Goal: Information Seeking & Learning: Learn about a topic

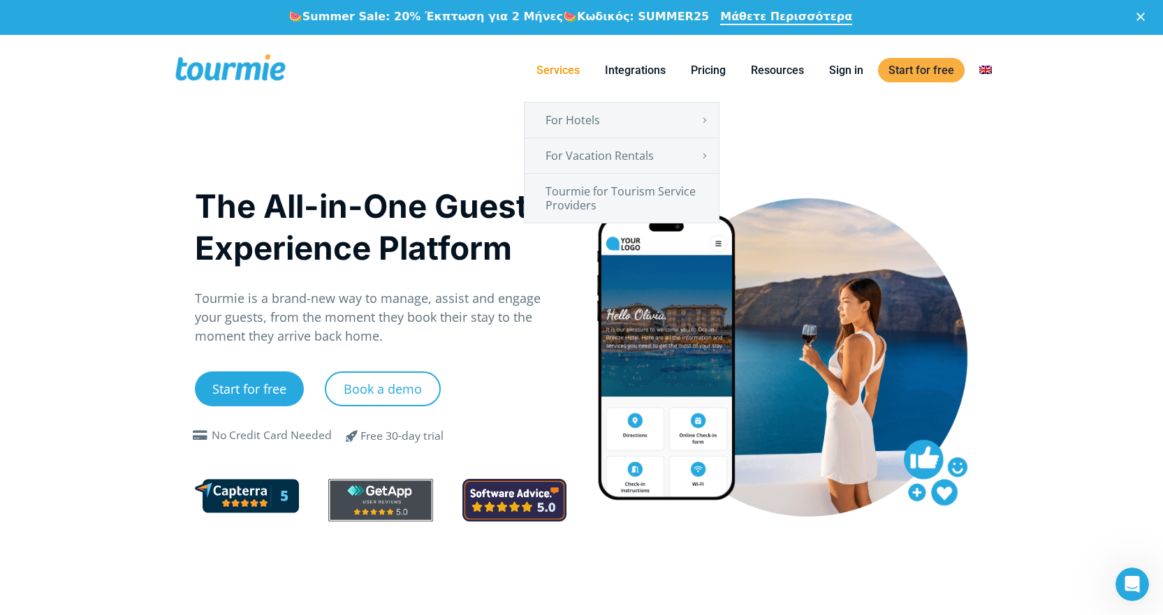
click at [575, 70] on link "Services" at bounding box center [558, 69] width 64 height 17
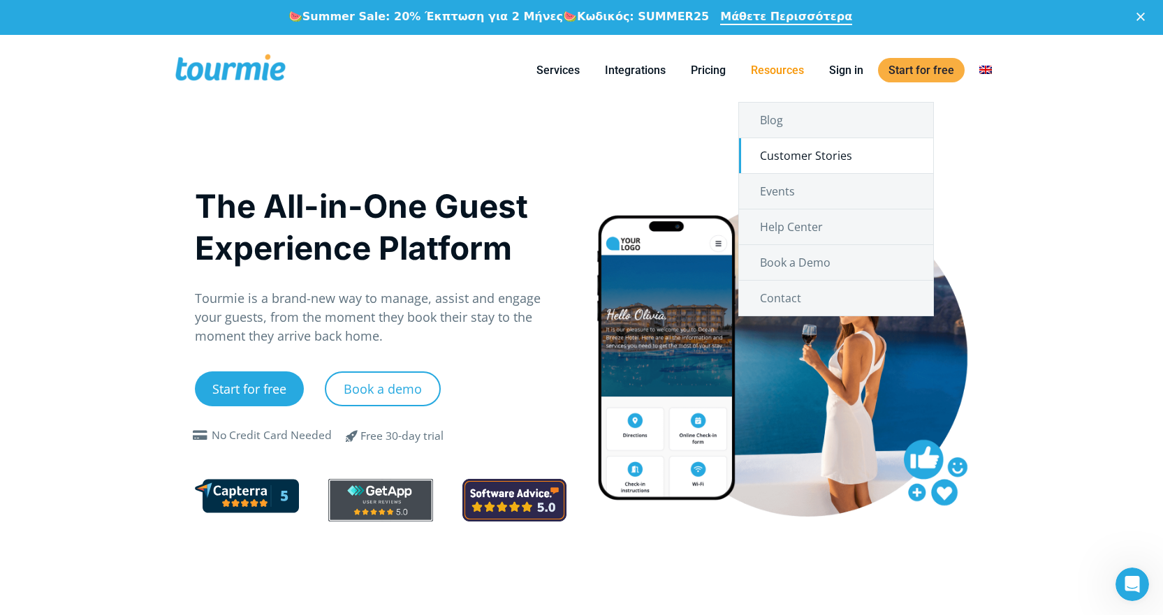
click at [777, 152] on link "Customer Stories" at bounding box center [836, 155] width 194 height 35
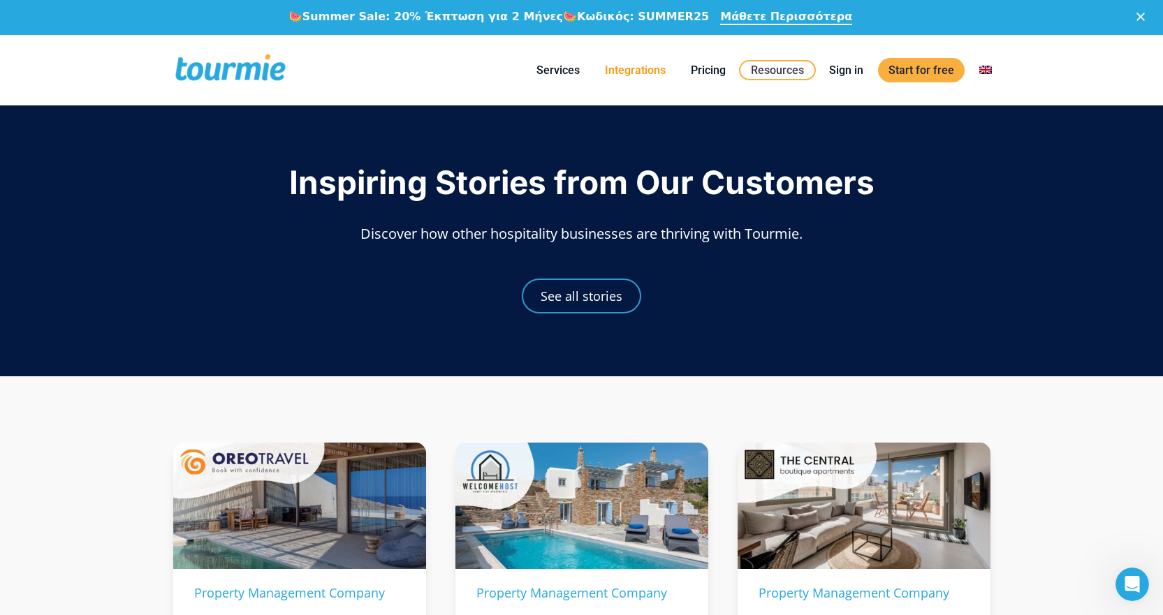
click at [645, 73] on link "Integrations" at bounding box center [635, 69] width 82 height 17
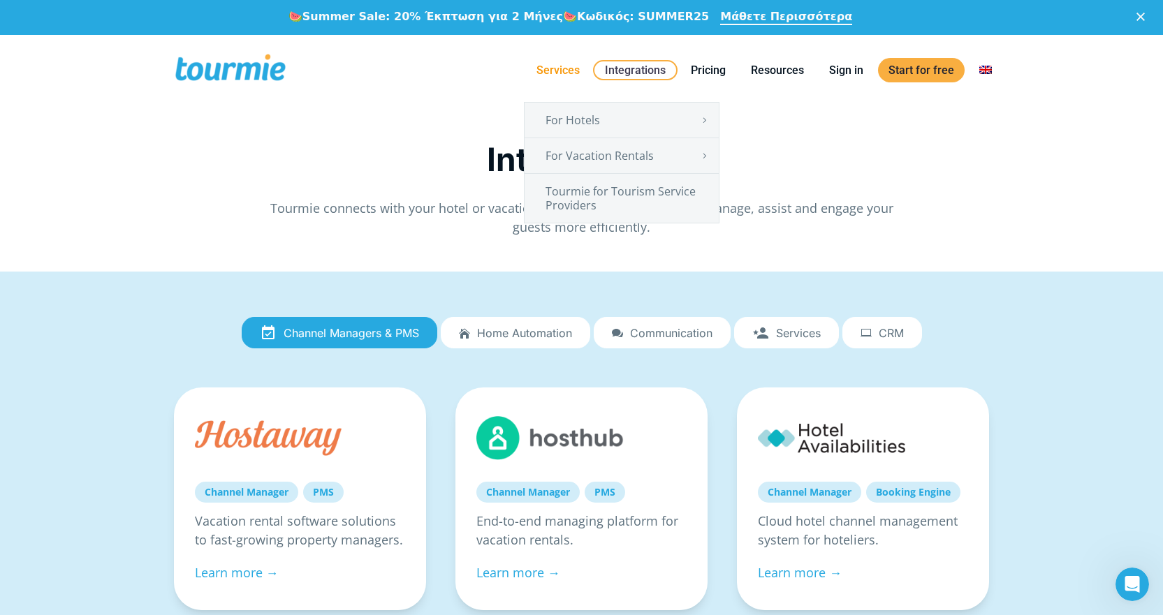
click at [560, 66] on link "Services" at bounding box center [558, 69] width 64 height 17
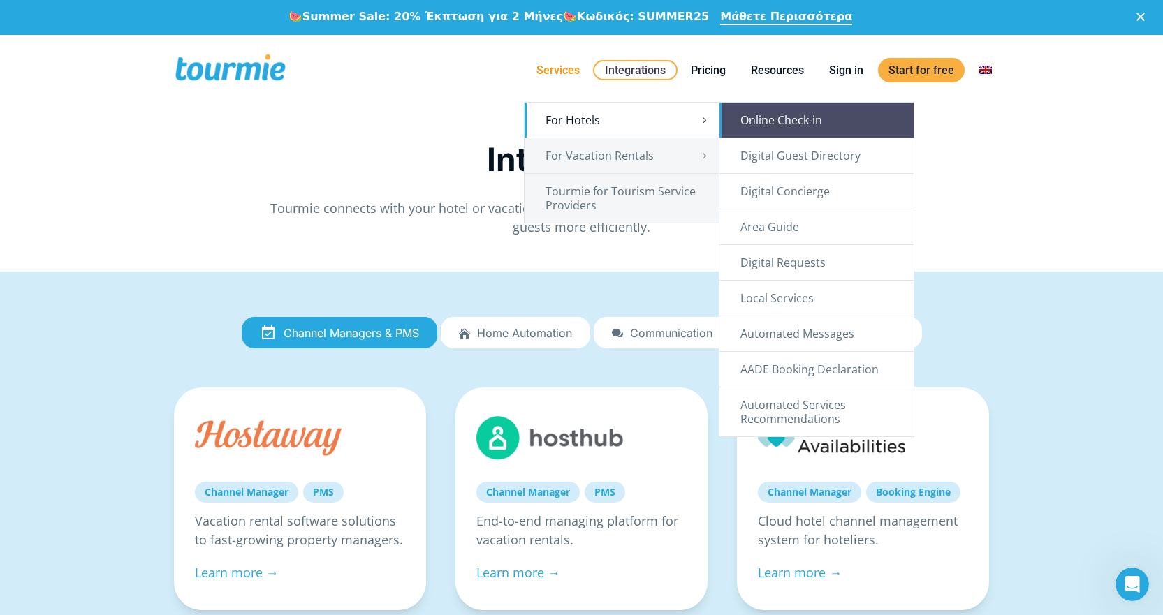
click at [793, 124] on link "Online Check-in" at bounding box center [816, 120] width 194 height 35
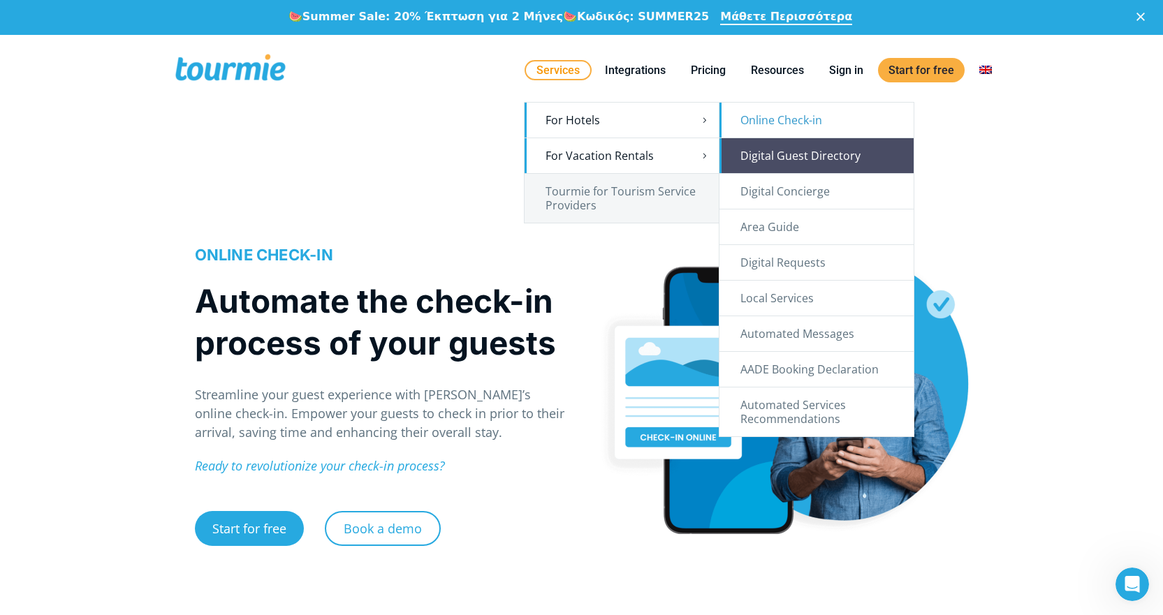
click at [788, 162] on link "Digital Guest Directory" at bounding box center [816, 155] width 194 height 35
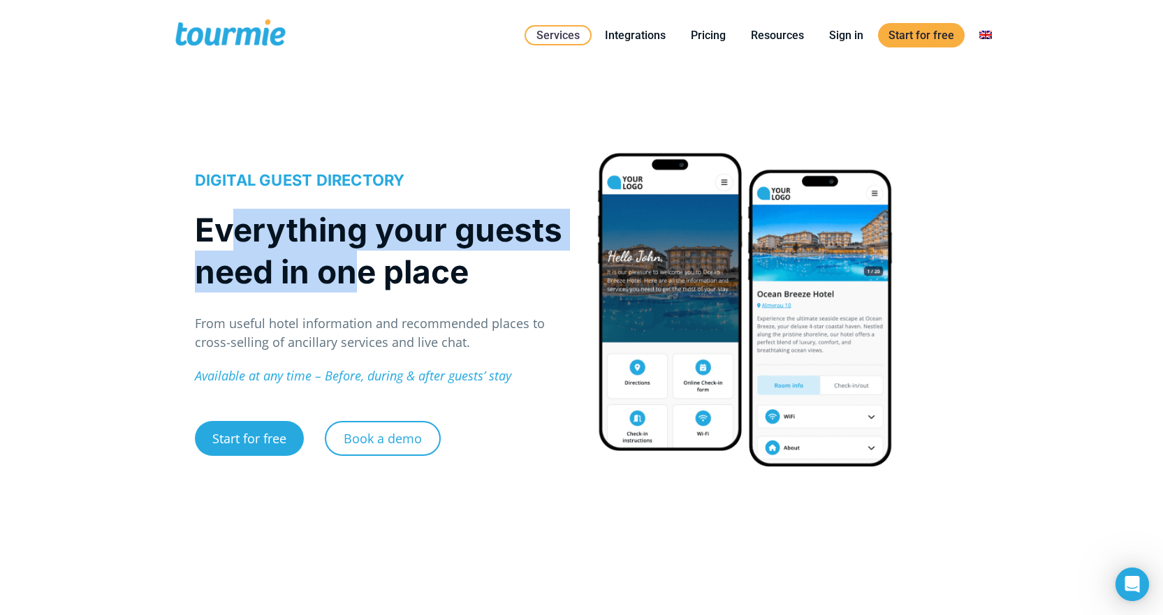
drag, startPoint x: 239, startPoint y: 230, endPoint x: 366, endPoint y: 279, distance: 135.9
click at [366, 278] on h1 "Everything your guests need in one place" at bounding box center [381, 251] width 372 height 84
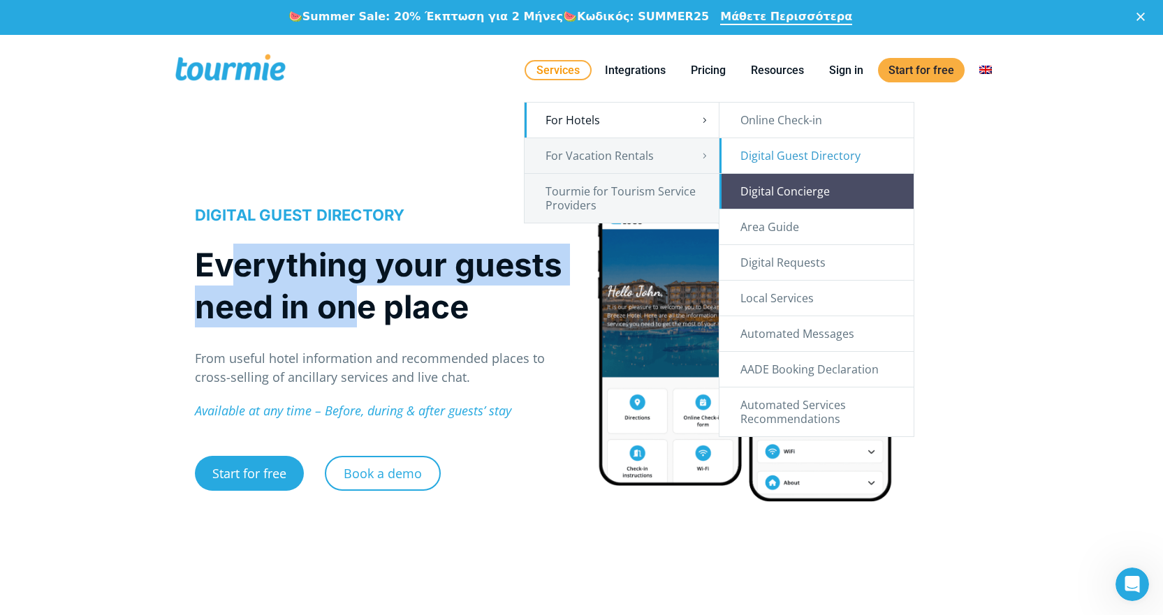
click at [757, 191] on link "Digital Concierge" at bounding box center [816, 191] width 194 height 35
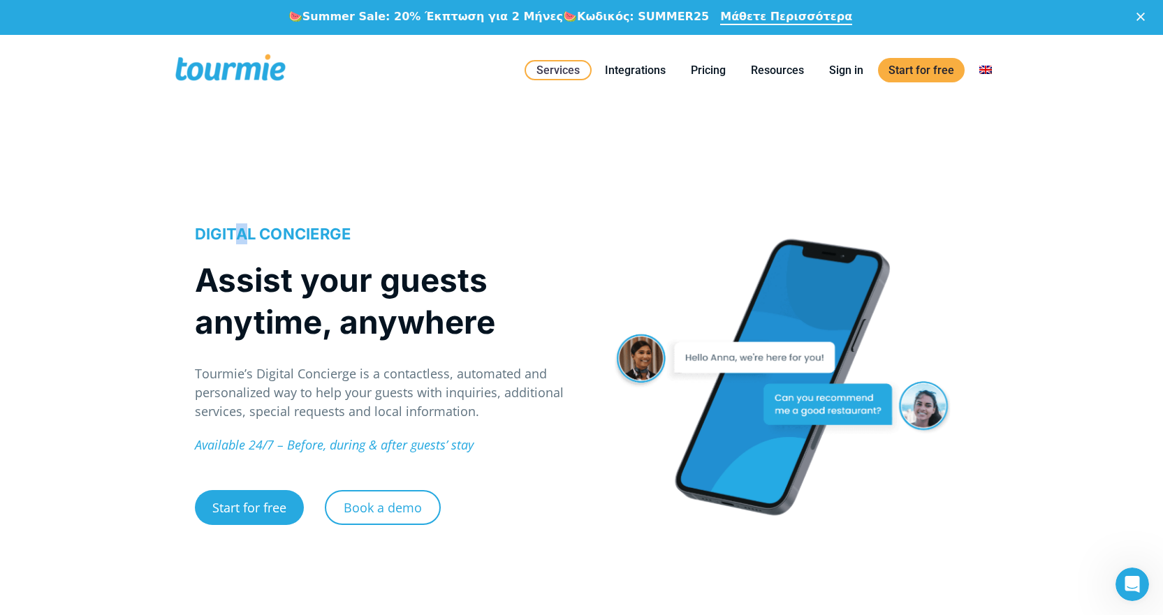
drag, startPoint x: 240, startPoint y: 240, endPoint x: 291, endPoint y: 244, distance: 51.9
click at [270, 241] on span "DIGITAL CONCIERGE" at bounding box center [273, 234] width 156 height 18
drag, startPoint x: 291, startPoint y: 244, endPoint x: 307, endPoint y: 258, distance: 20.3
click at [304, 251] on div "DIGITAL CONCIERGE Assist your guests anytime, anywhere [PERSON_NAME]’s Digital …" at bounding box center [381, 384] width 372 height 323
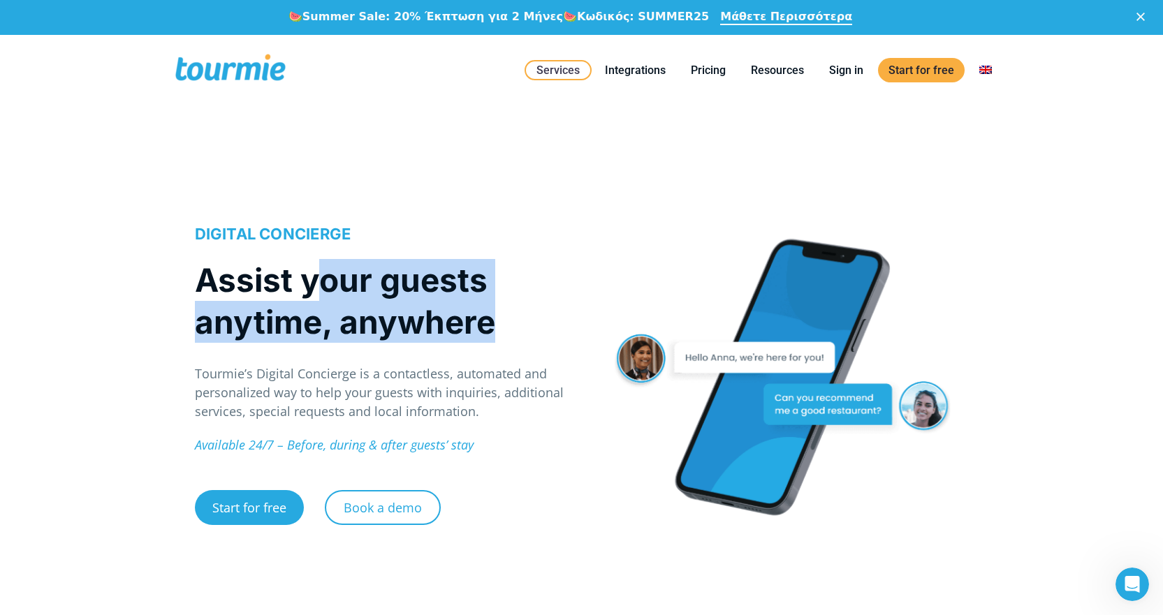
drag, startPoint x: 338, startPoint y: 297, endPoint x: 389, endPoint y: 351, distance: 74.6
click at [389, 351] on div "DIGITAL CONCIERGE Assist your guests anytime, anywhere [PERSON_NAME]’s Digital …" at bounding box center [381, 384] width 372 height 323
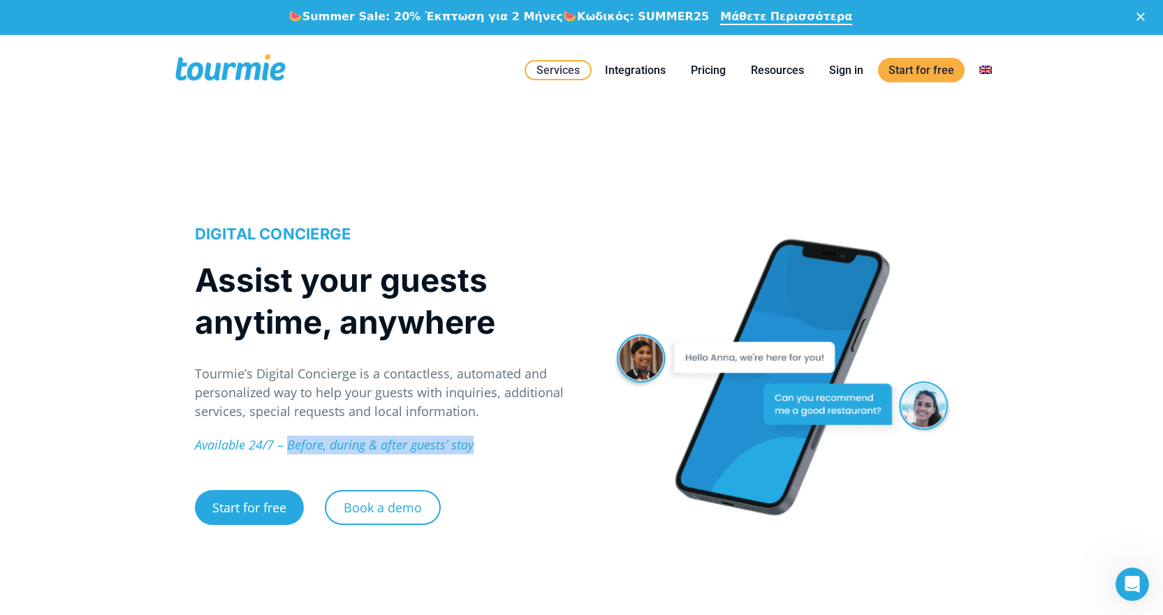
drag, startPoint x: 417, startPoint y: 464, endPoint x: 443, endPoint y: 469, distance: 26.3
click at [439, 468] on div "DIGITAL CONCIERGE Assist your guests anytime, anywhere Tourmie’s Digital Concie…" at bounding box center [381, 384] width 372 height 323
click at [514, 472] on div "DIGITAL CONCIERGE Assist your guests anytime, anywhere Tourmie’s Digital Concie…" at bounding box center [381, 384] width 372 height 323
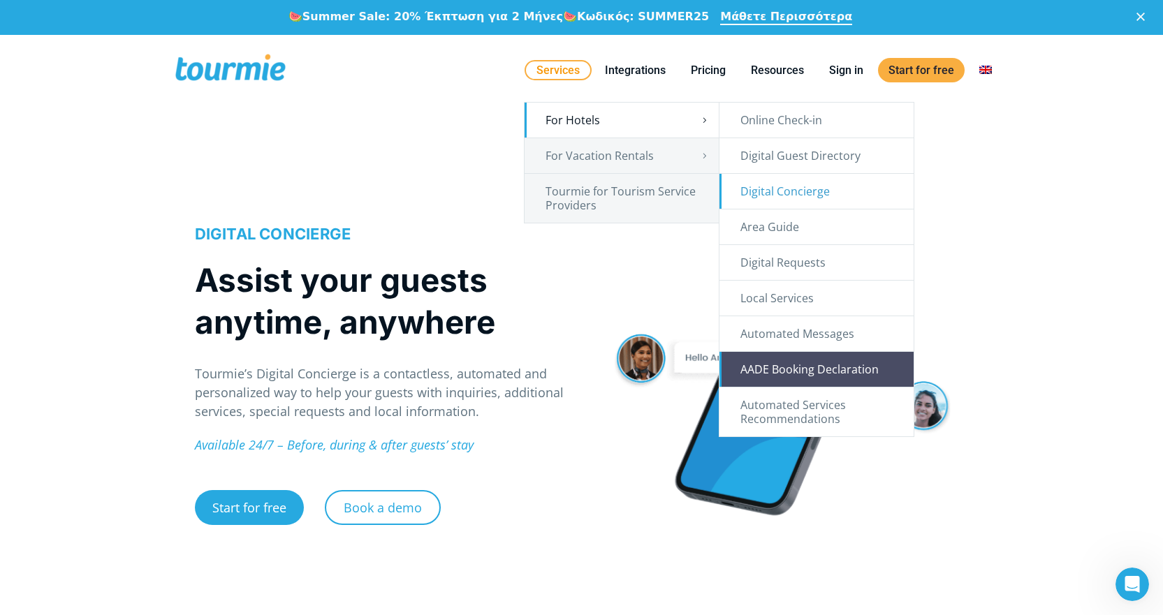
click at [815, 373] on link "AADE Booking Declaration" at bounding box center [816, 369] width 194 height 35
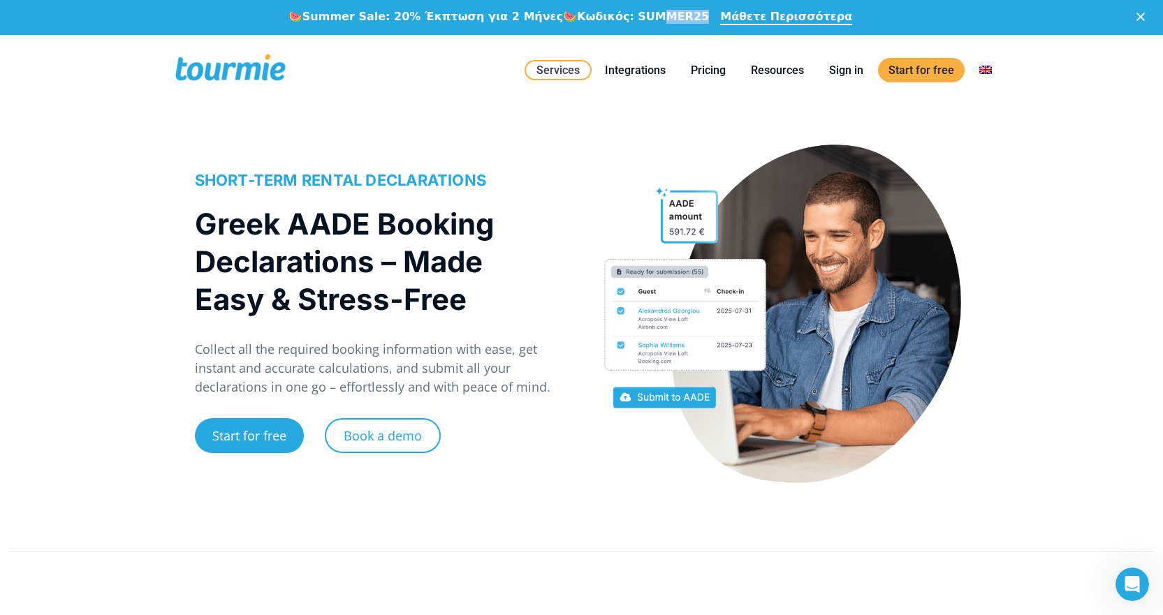
drag, startPoint x: 659, startPoint y: 10, endPoint x: 700, endPoint y: 18, distance: 42.0
click at [700, 18] on div "🍉 Summer Sale: 20% Έκπτωση για 2 Μήνες 🍉 Κωδικός: SUMMER25" at bounding box center [504, 18] width 432 height 24
drag, startPoint x: 563, startPoint y: 120, endPoint x: 588, endPoint y: 107, distance: 28.4
click at [646, 67] on link "Integrations" at bounding box center [635, 69] width 82 height 17
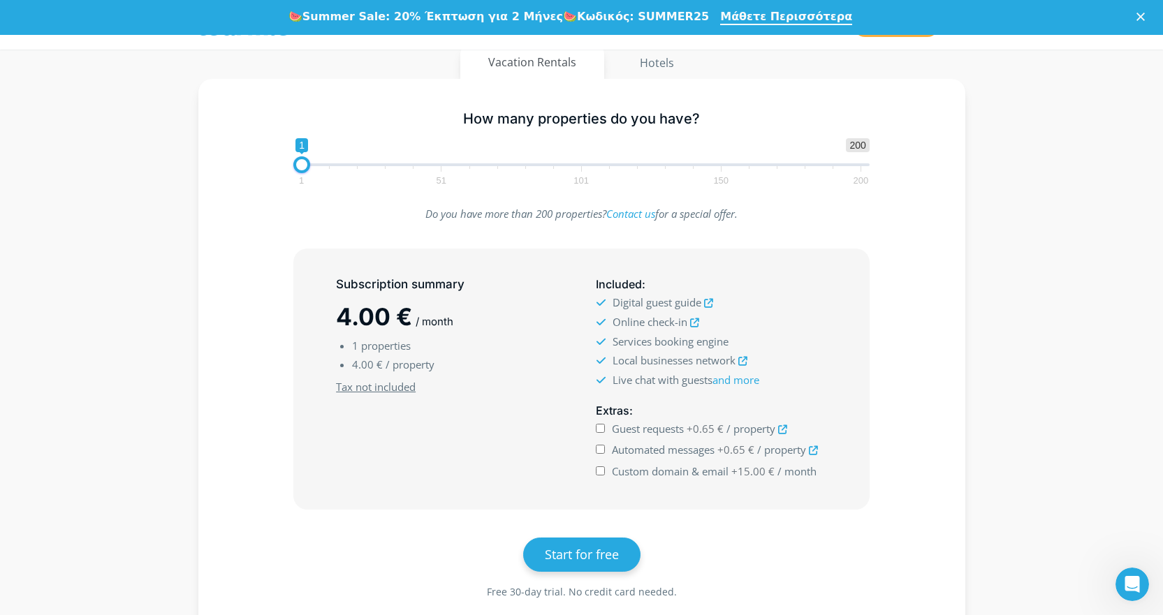
scroll to position [210, 0]
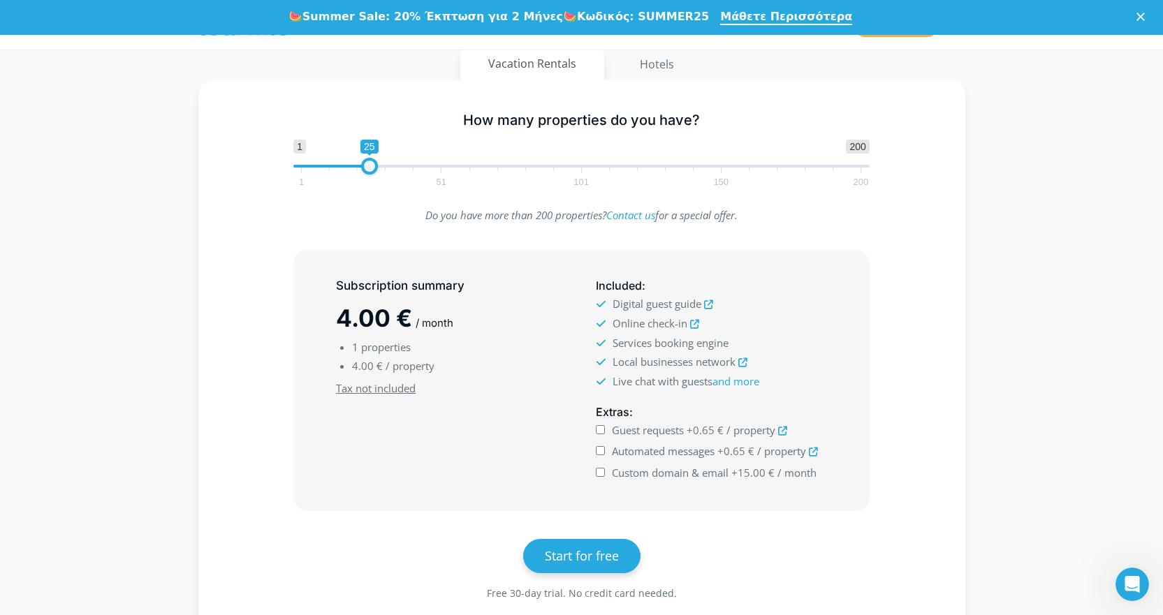
drag, startPoint x: 302, startPoint y: 163, endPoint x: 379, endPoint y: 168, distance: 77.6
click at [377, 168] on span at bounding box center [369, 166] width 17 height 17
drag, startPoint x: 379, startPoint y: 166, endPoint x: 416, endPoint y: 168, distance: 37.1
click at [416, 168] on span at bounding box center [414, 166] width 17 height 17
drag, startPoint x: 418, startPoint y: 168, endPoint x: 448, endPoint y: 172, distance: 31.0
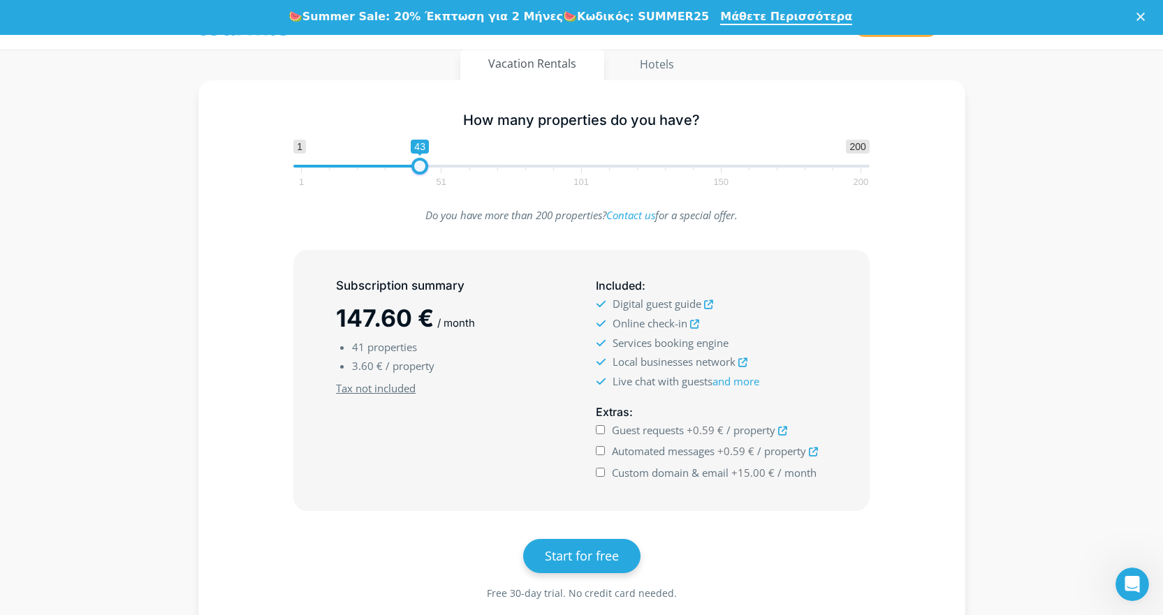
click at [428, 172] on span at bounding box center [419, 166] width 17 height 17
drag, startPoint x: 445, startPoint y: 170, endPoint x: 465, endPoint y: 170, distance: 20.3
click at [465, 170] on span at bounding box center [465, 166] width 17 height 17
drag, startPoint x: 466, startPoint y: 170, endPoint x: 486, endPoint y: 172, distance: 19.7
click at [486, 172] on span at bounding box center [484, 166] width 17 height 17
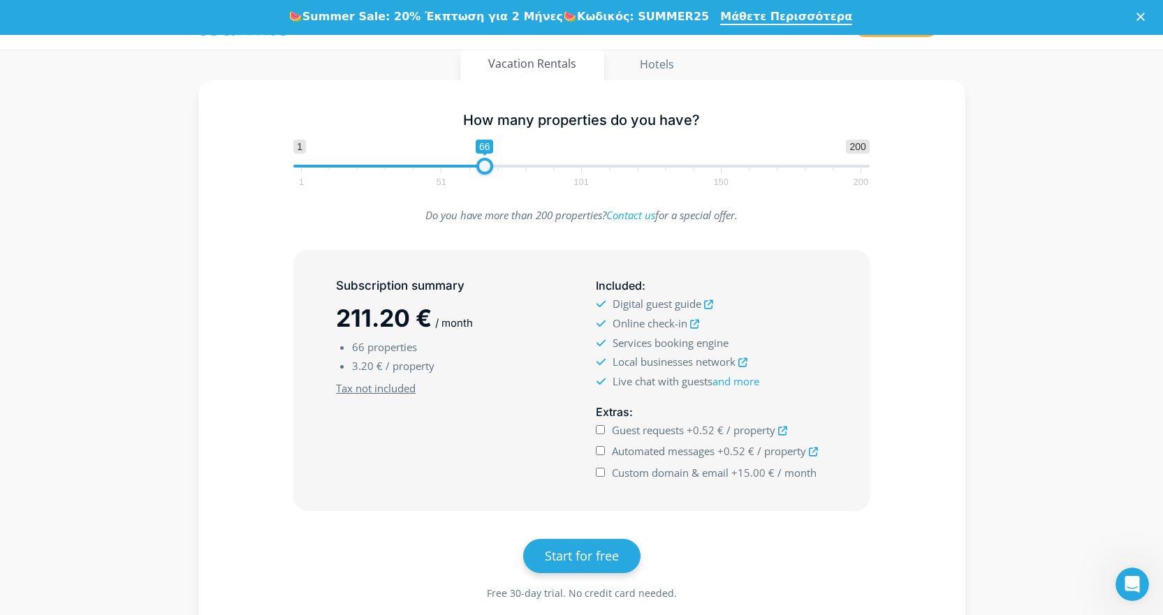
drag, startPoint x: 485, startPoint y: 172, endPoint x: 501, endPoint y: 173, distance: 15.4
click at [493, 173] on span at bounding box center [484, 166] width 17 height 17
click at [548, 206] on p "Do you have more than 200 properties? Contact us for a special offer." at bounding box center [581, 215] width 576 height 19
type input "87"
drag, startPoint x: 501, startPoint y: 170, endPoint x: 545, endPoint y: 170, distance: 44.7
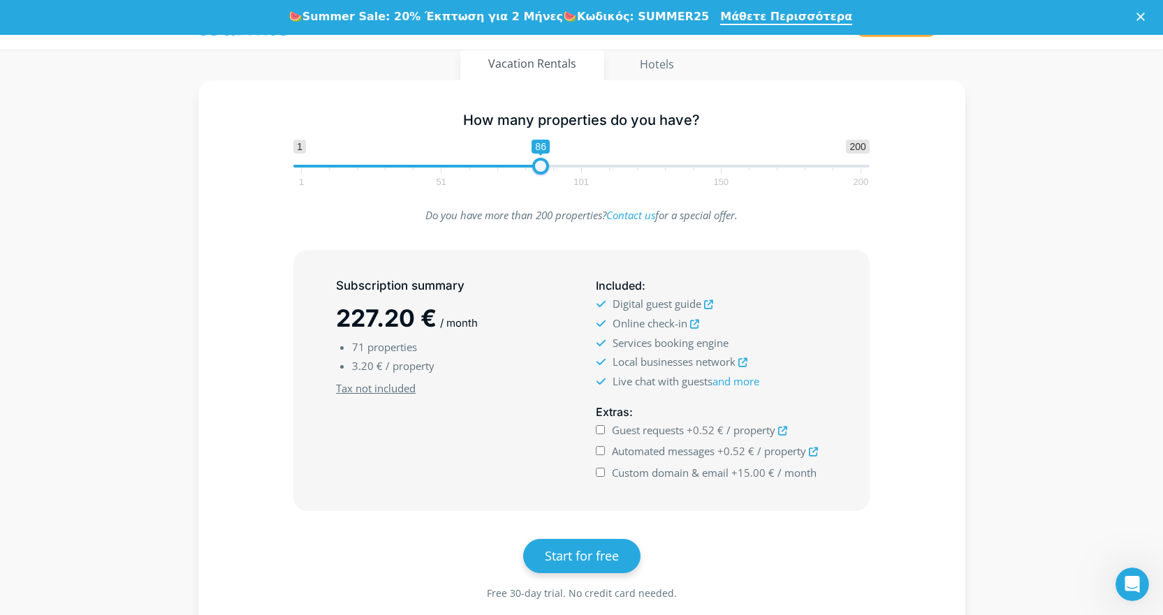
click at [545, 170] on span at bounding box center [540, 166] width 17 height 17
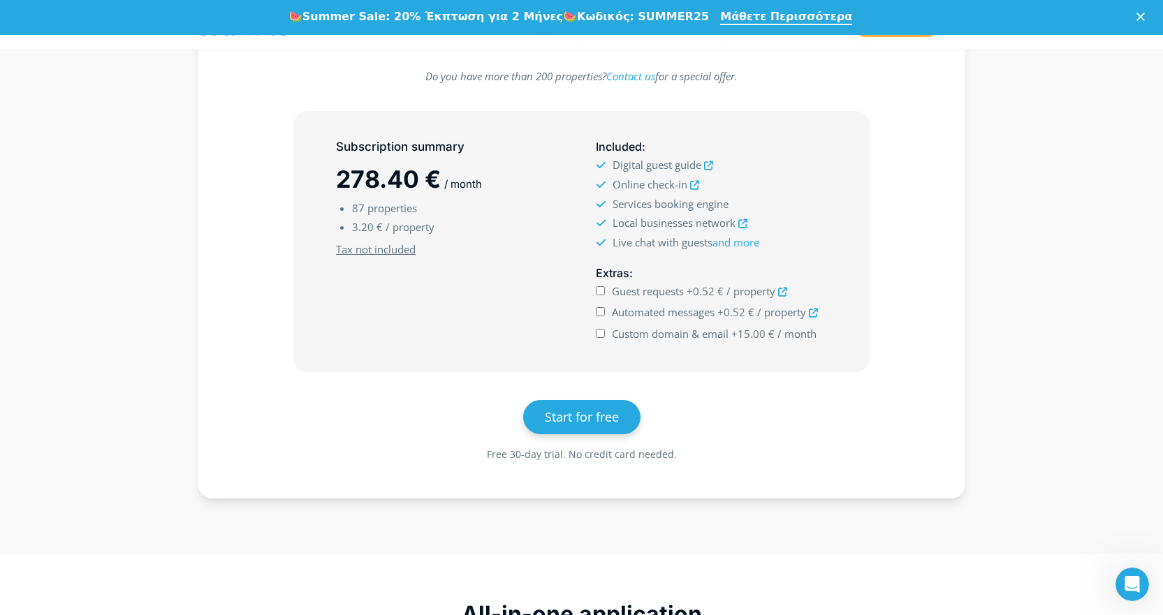
scroll to position [349, 0]
drag, startPoint x: 646, startPoint y: 309, endPoint x: 686, endPoint y: 309, distance: 40.5
click at [682, 309] on span "Automated messages" at bounding box center [663, 311] width 103 height 14
drag, startPoint x: 686, startPoint y: 309, endPoint x: 707, endPoint y: 311, distance: 21.0
click at [688, 309] on span "Automated messages" at bounding box center [663, 311] width 103 height 14
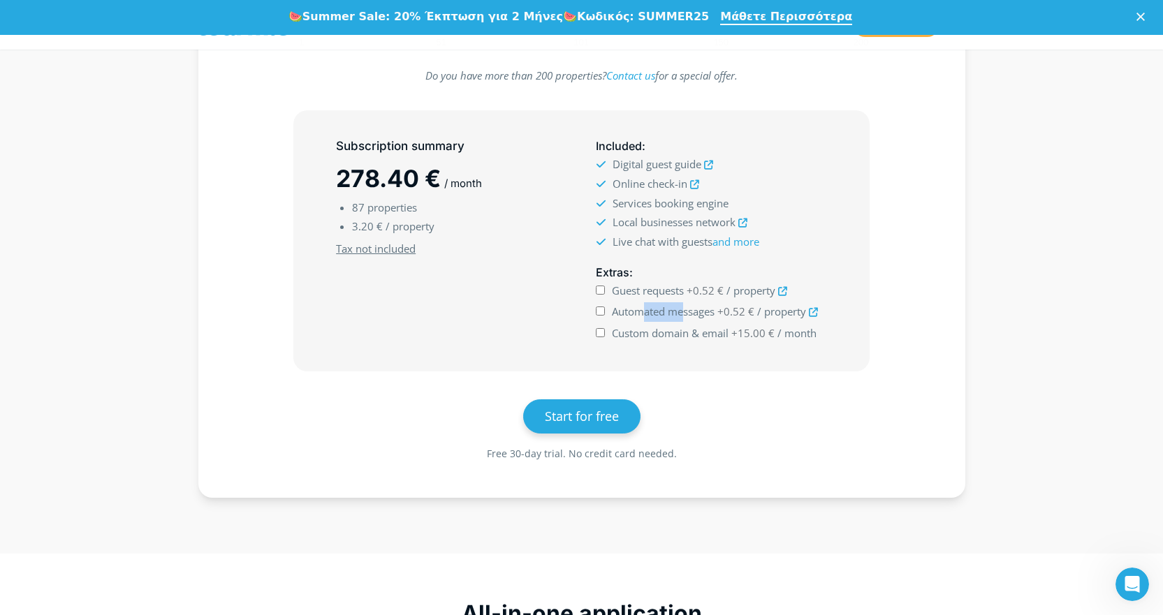
click at [605, 309] on input "Automated messages +0.52 € / property" at bounding box center [600, 311] width 9 height 9
click at [733, 311] on span "+0.52 €" at bounding box center [735, 311] width 37 height 14
click at [605, 311] on input "Automated messages +0.52 € / property" at bounding box center [600, 311] width 9 height 9
drag, startPoint x: 679, startPoint y: 311, endPoint x: 731, endPoint y: 314, distance: 51.8
click at [731, 314] on label "Automated messages +0.52 € / property" at bounding box center [715, 312] width 206 height 20
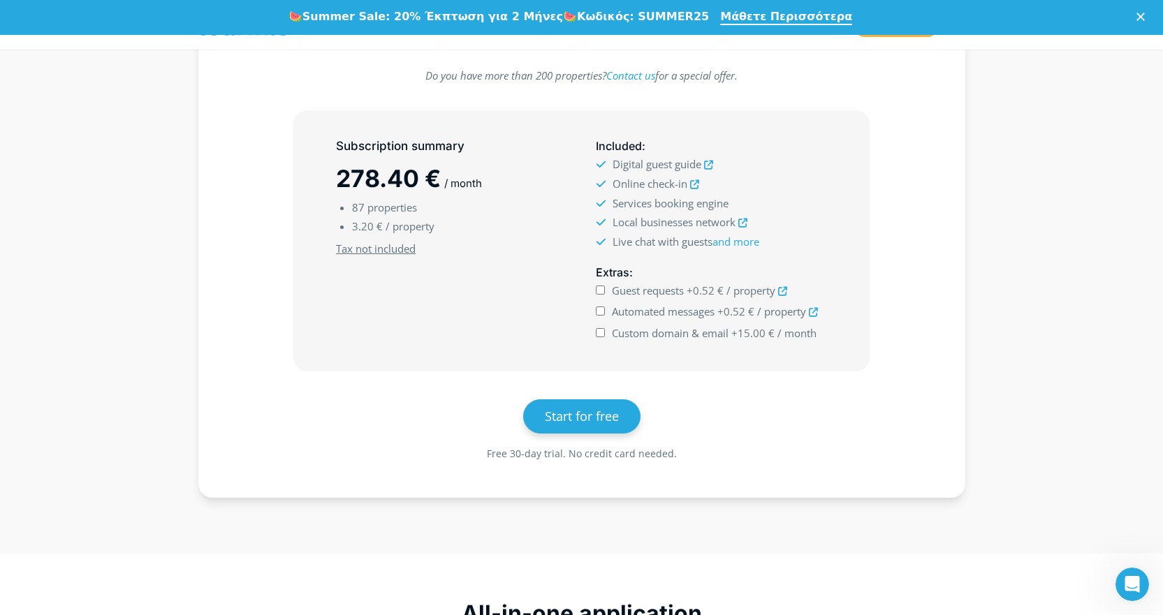
click at [742, 316] on span "+0.52 €" at bounding box center [735, 311] width 37 height 14
click at [605, 316] on input "Automated messages +0.52 € / property" at bounding box center [600, 311] width 9 height 9
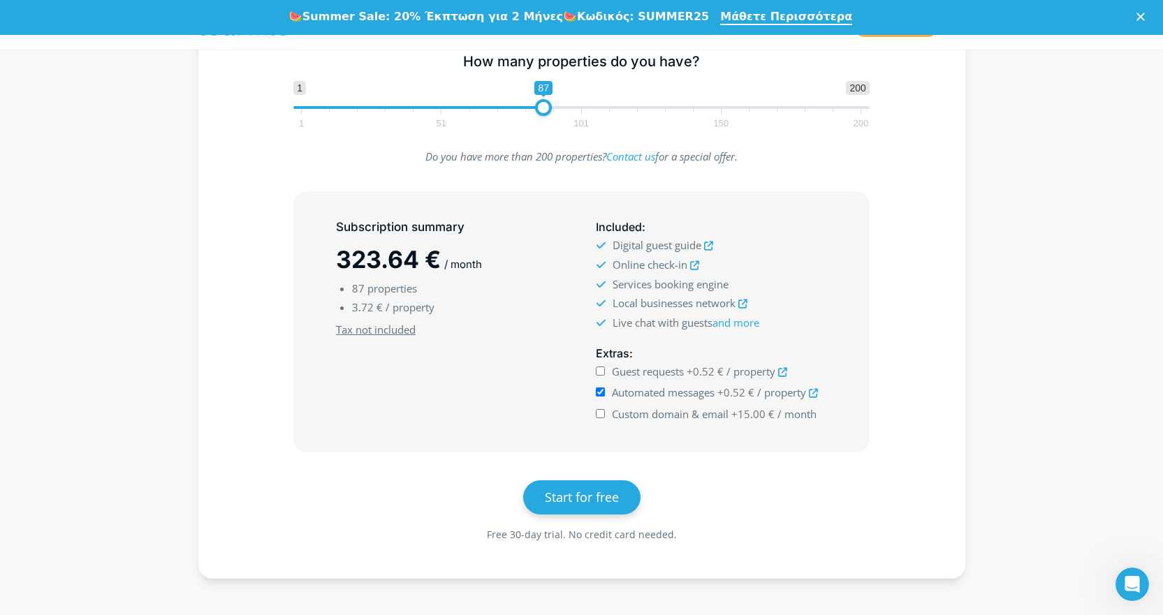
scroll to position [262, 0]
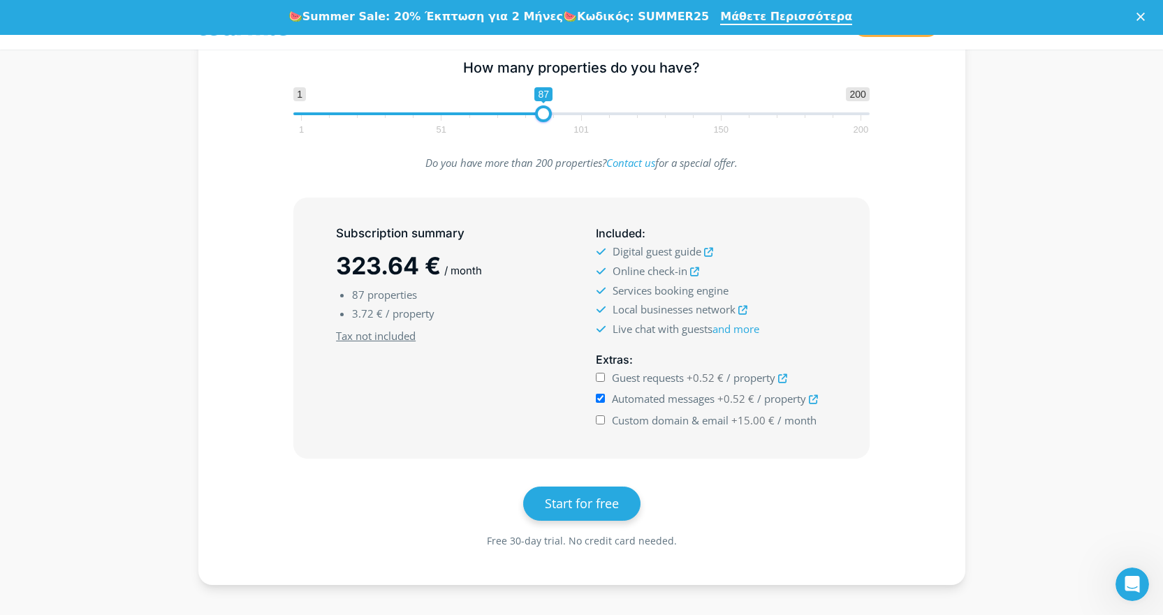
click at [600, 397] on input "Automated messages +0.52 € / property" at bounding box center [600, 398] width 9 height 9
checkbox input "false"
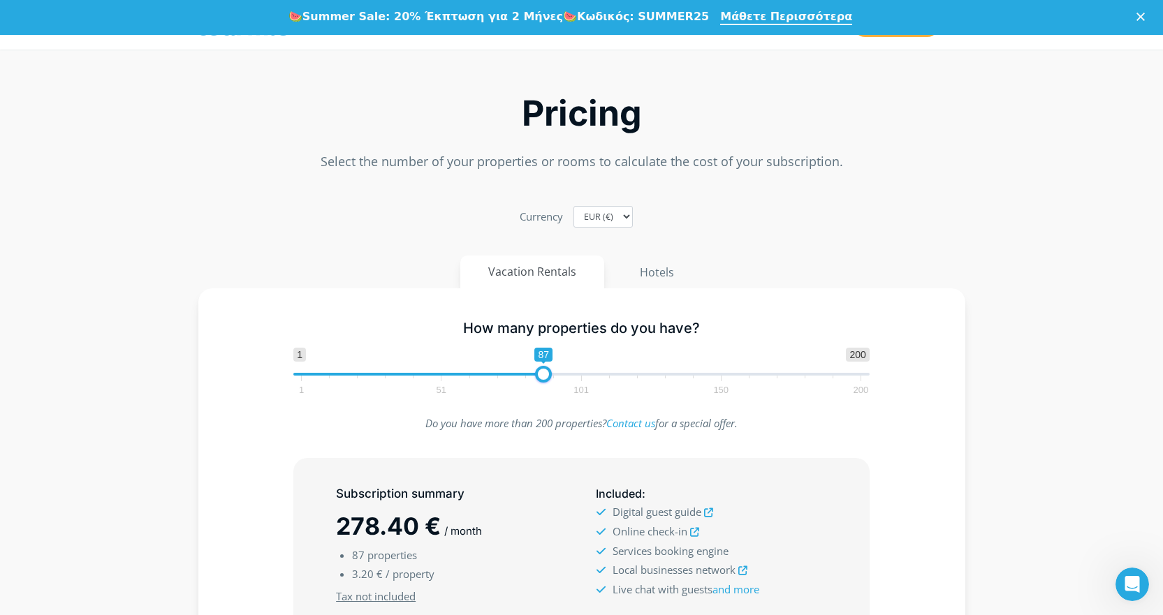
scroll to position [0, 0]
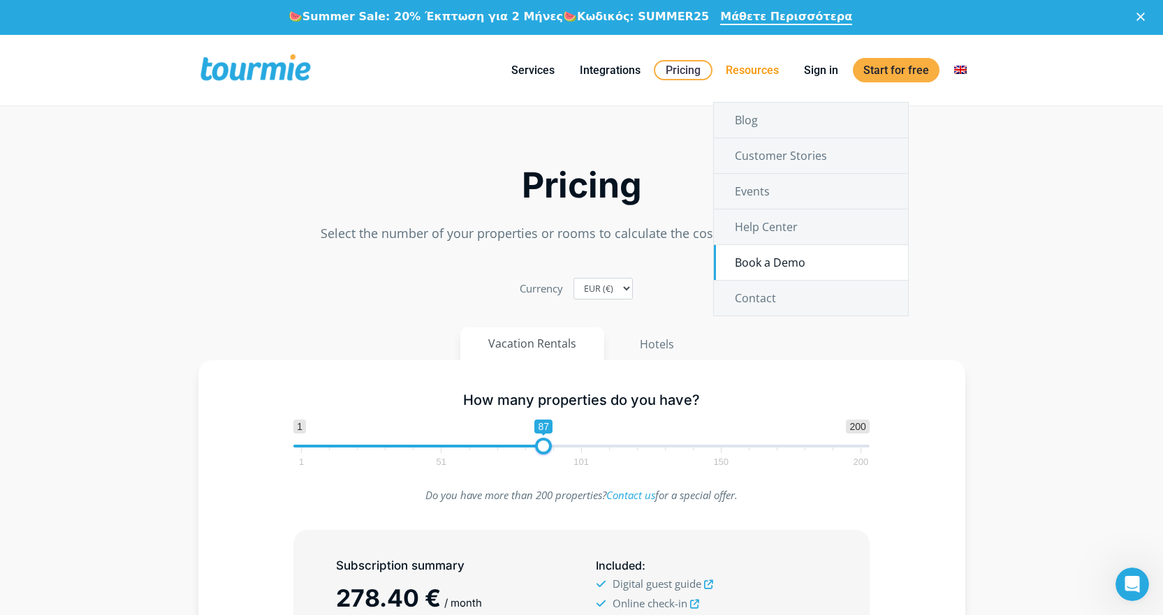
click at [754, 256] on link "Book a Demo" at bounding box center [811, 262] width 194 height 35
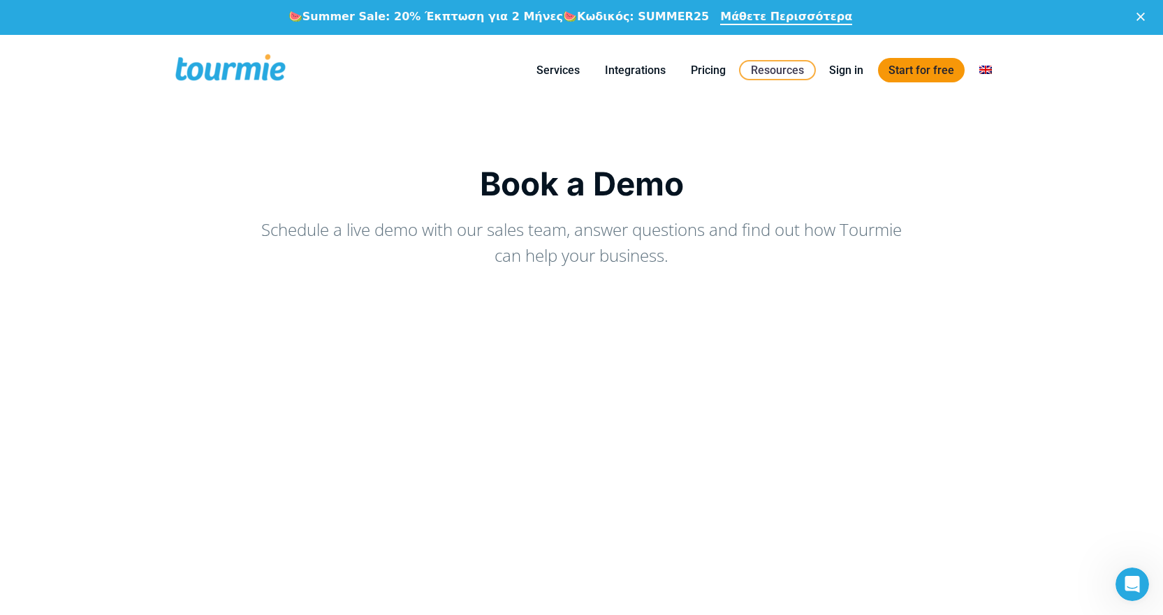
click at [927, 74] on link "Start for free" at bounding box center [921, 70] width 87 height 24
click at [220, 71] on span at bounding box center [230, 70] width 115 height 33
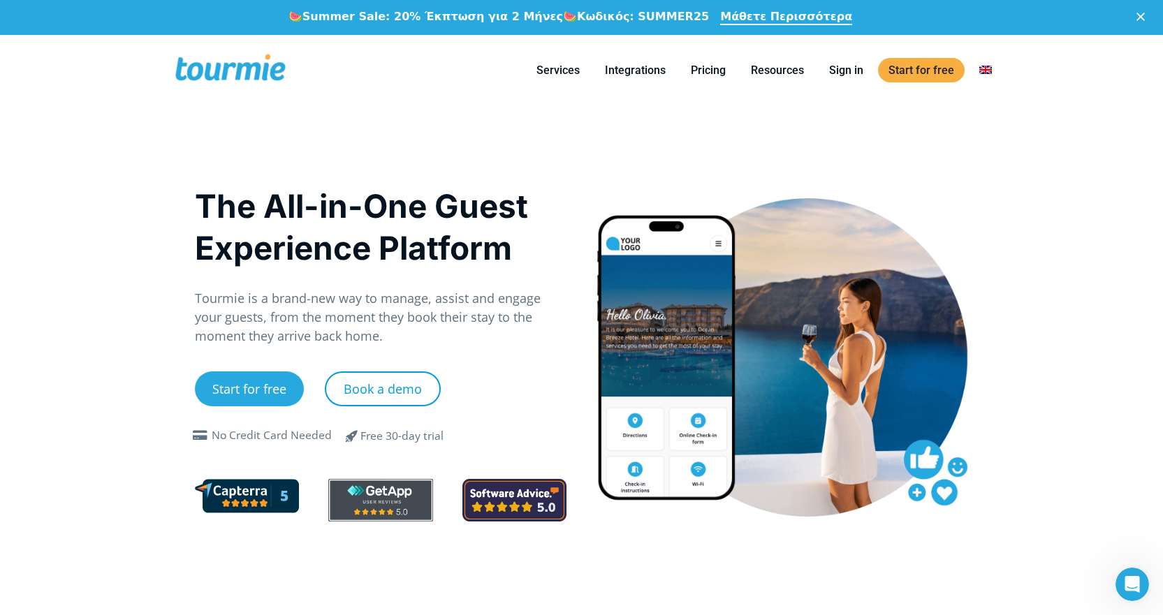
click at [370, 392] on link "Book a demo" at bounding box center [383, 389] width 116 height 35
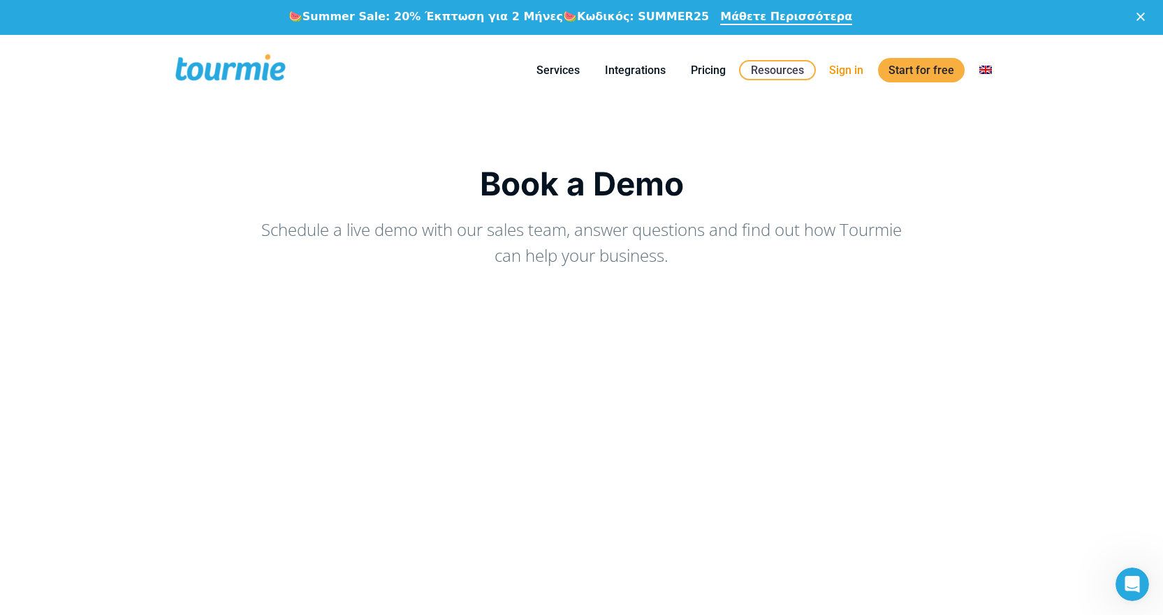
click at [842, 71] on link "Sign in" at bounding box center [845, 69] width 55 height 17
click at [216, 78] on span at bounding box center [230, 70] width 115 height 33
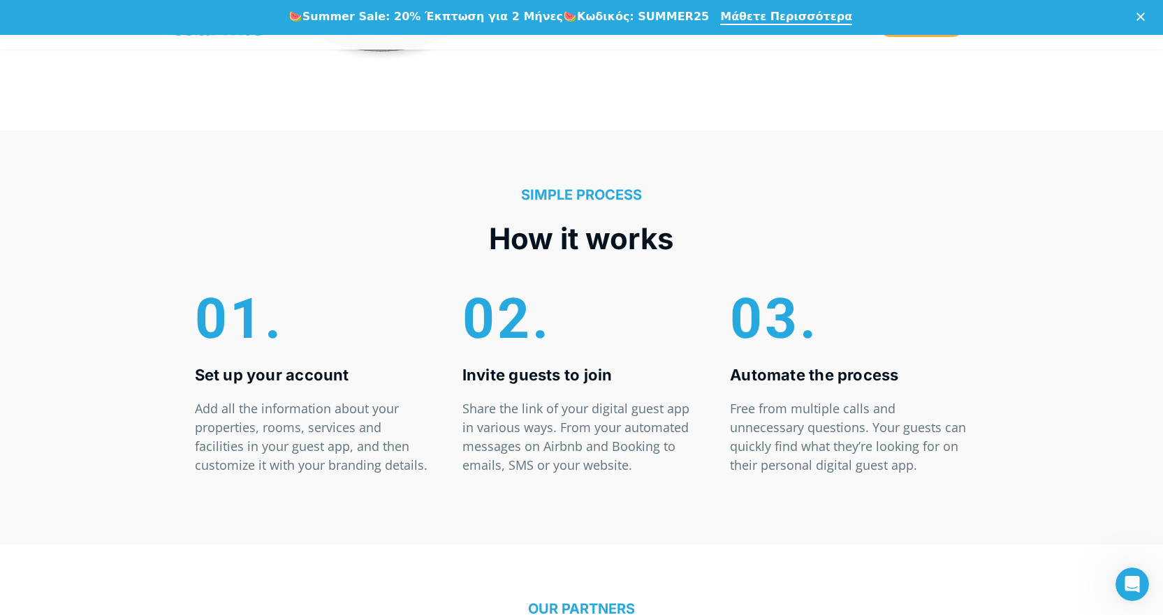
scroll to position [4122, 0]
drag, startPoint x: 371, startPoint y: 182, endPoint x: 405, endPoint y: 192, distance: 35.8
click at [399, 191] on div "SIMPLΕ PROCESS How it works 01. Set up your account Add all the information abo…" at bounding box center [581, 338] width 1163 height 414
drag, startPoint x: 420, startPoint y: 193, endPoint x: 373, endPoint y: 267, distance: 87.0
click at [369, 261] on div "SIMPLΕ PROCESS How it works 01. Set up your account Add all the information abo…" at bounding box center [582, 338] width 846 height 302
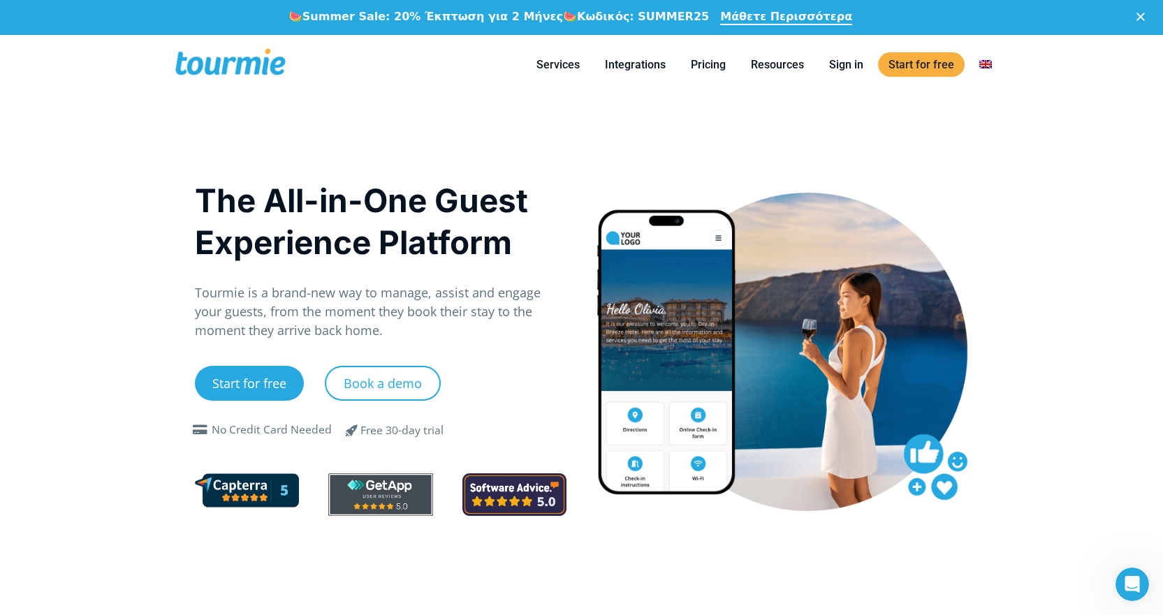
scroll to position [0, 0]
